Goal: Entertainment & Leisure: Browse casually

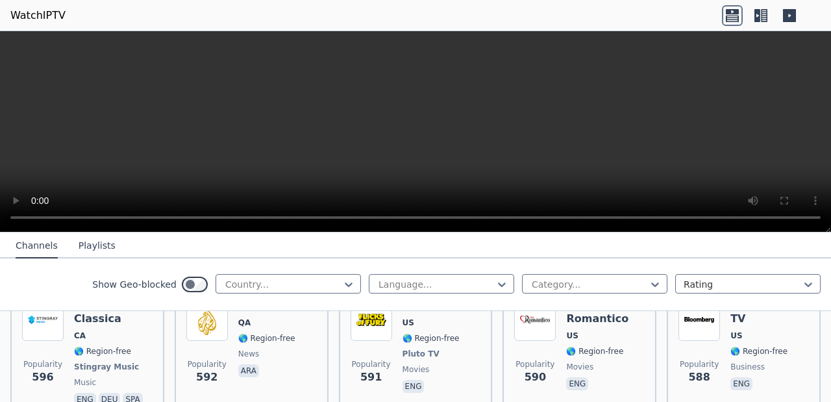
scroll to position [3762, 0]
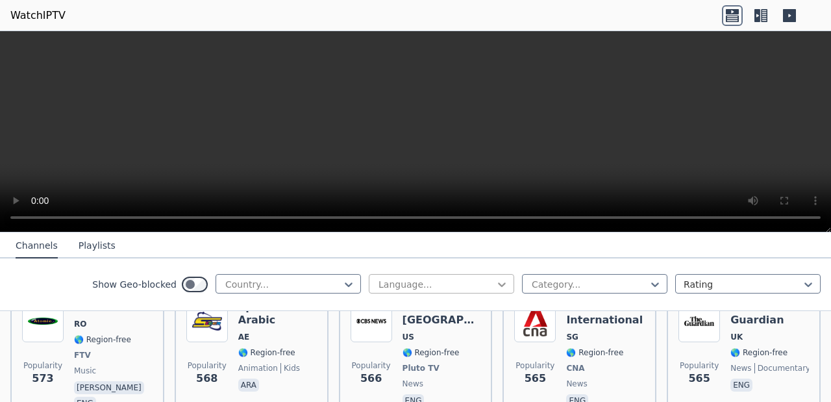
click at [498, 283] on icon at bounding box center [502, 285] width 8 height 5
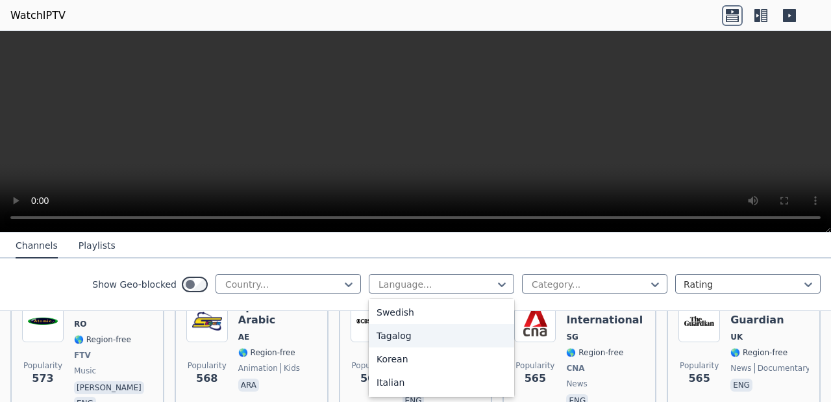
scroll to position [421, 0]
click at [377, 358] on div "Italian" at bounding box center [441, 359] width 145 height 23
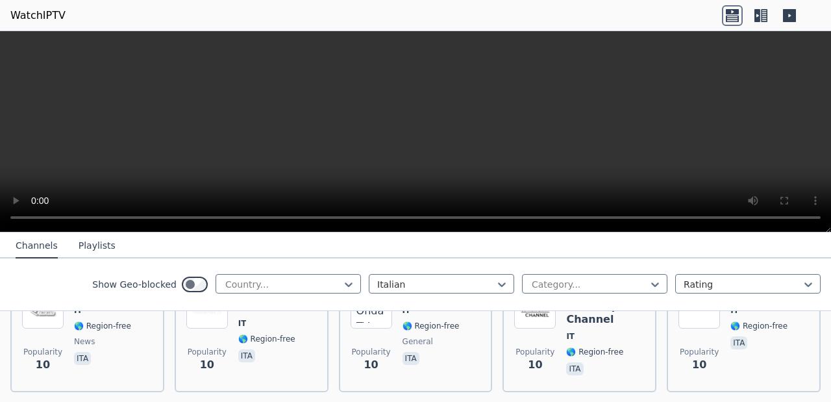
scroll to position [5512, 0]
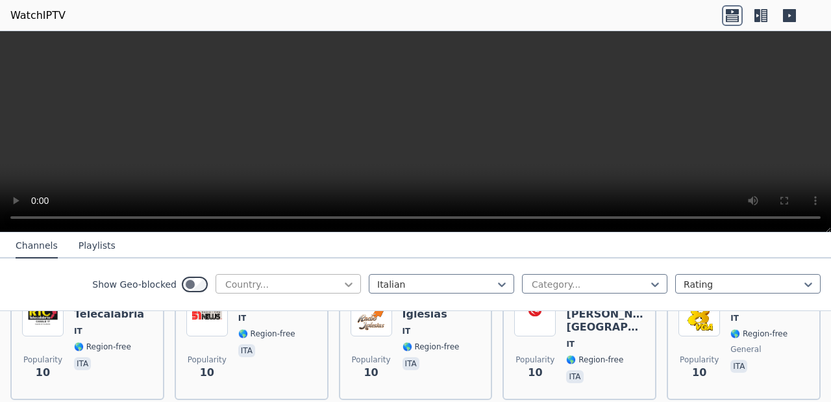
click at [344, 287] on icon at bounding box center [348, 284] width 13 height 13
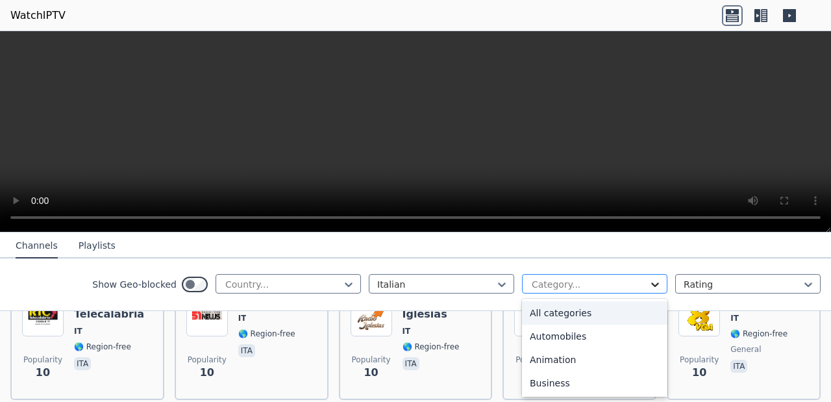
click at [649, 288] on icon at bounding box center [655, 284] width 13 height 13
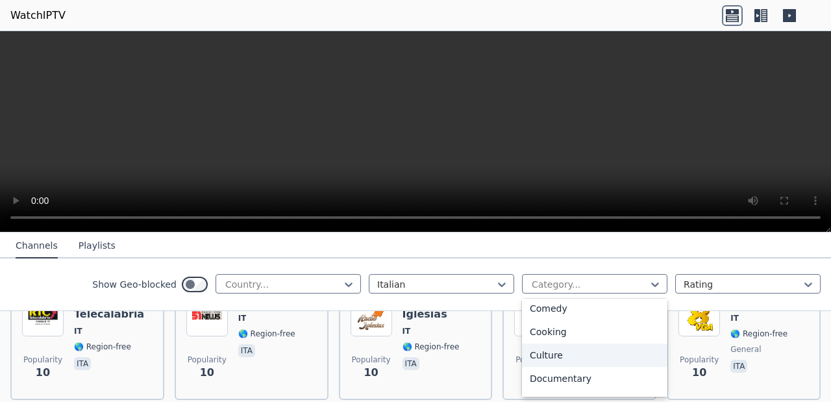
scroll to position [124, 0]
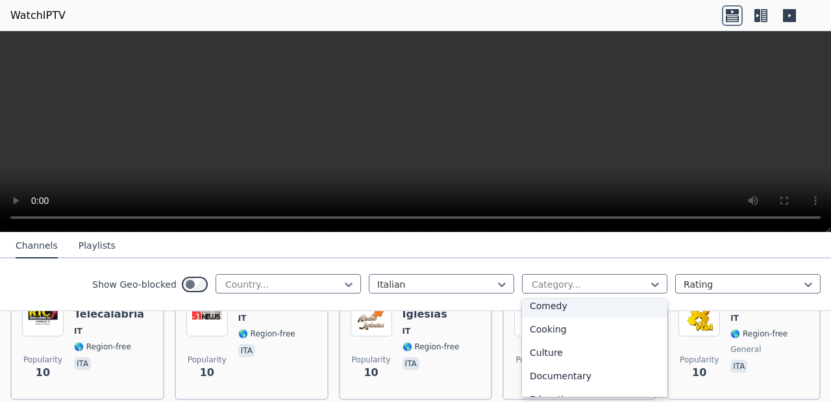
click at [549, 305] on div "Comedy" at bounding box center [594, 305] width 145 height 23
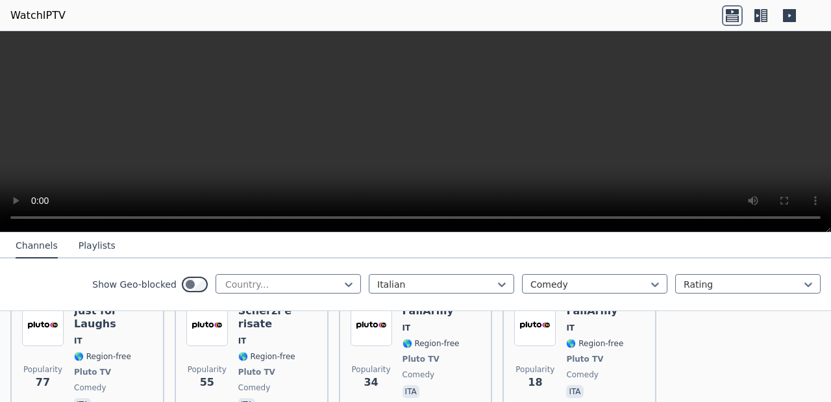
scroll to position [235, 0]
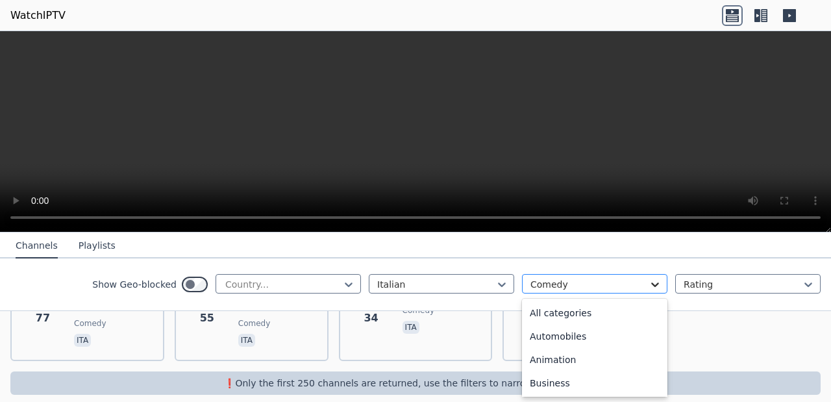
click at [649, 283] on icon at bounding box center [655, 284] width 13 height 13
click at [581, 313] on div "All categories" at bounding box center [594, 312] width 145 height 23
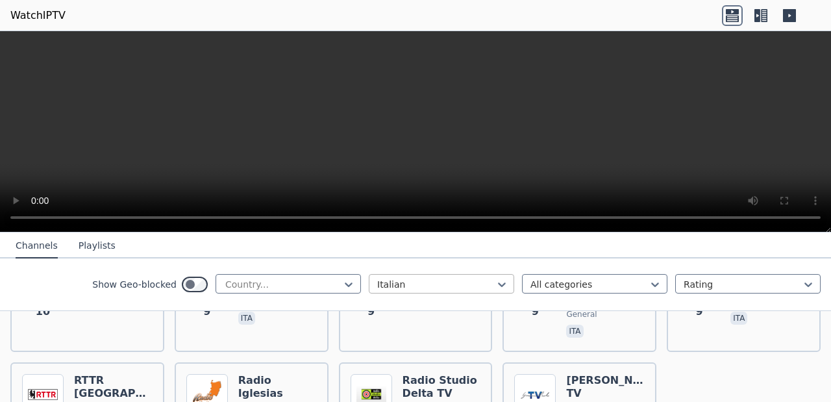
scroll to position [6153, 0]
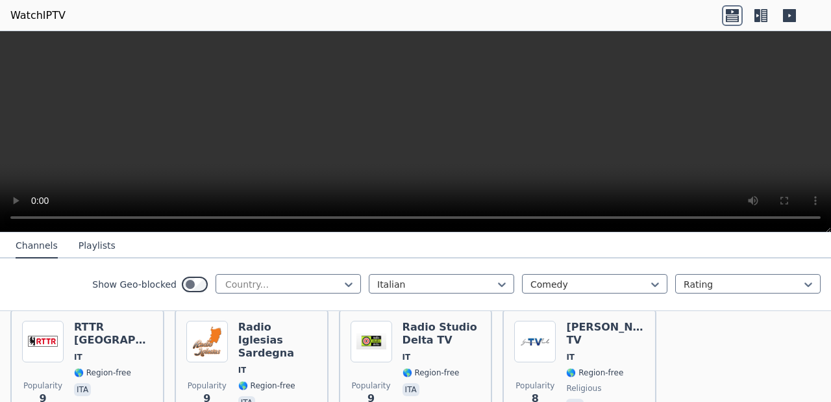
scroll to position [235, 0]
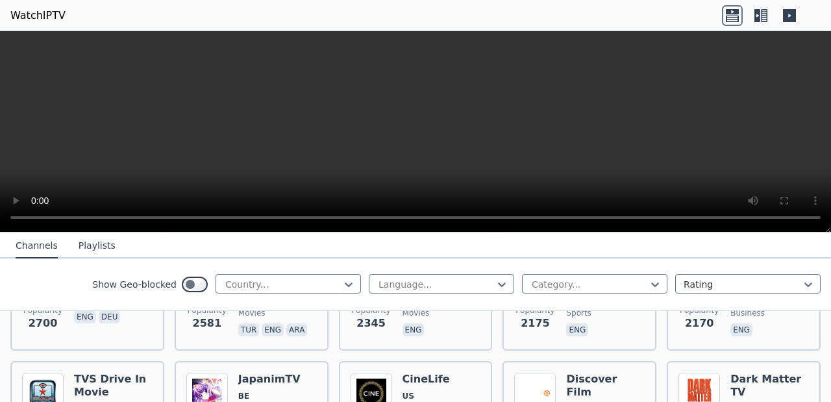
scroll to position [632, 0]
